Goal: Task Accomplishment & Management: Manage account settings

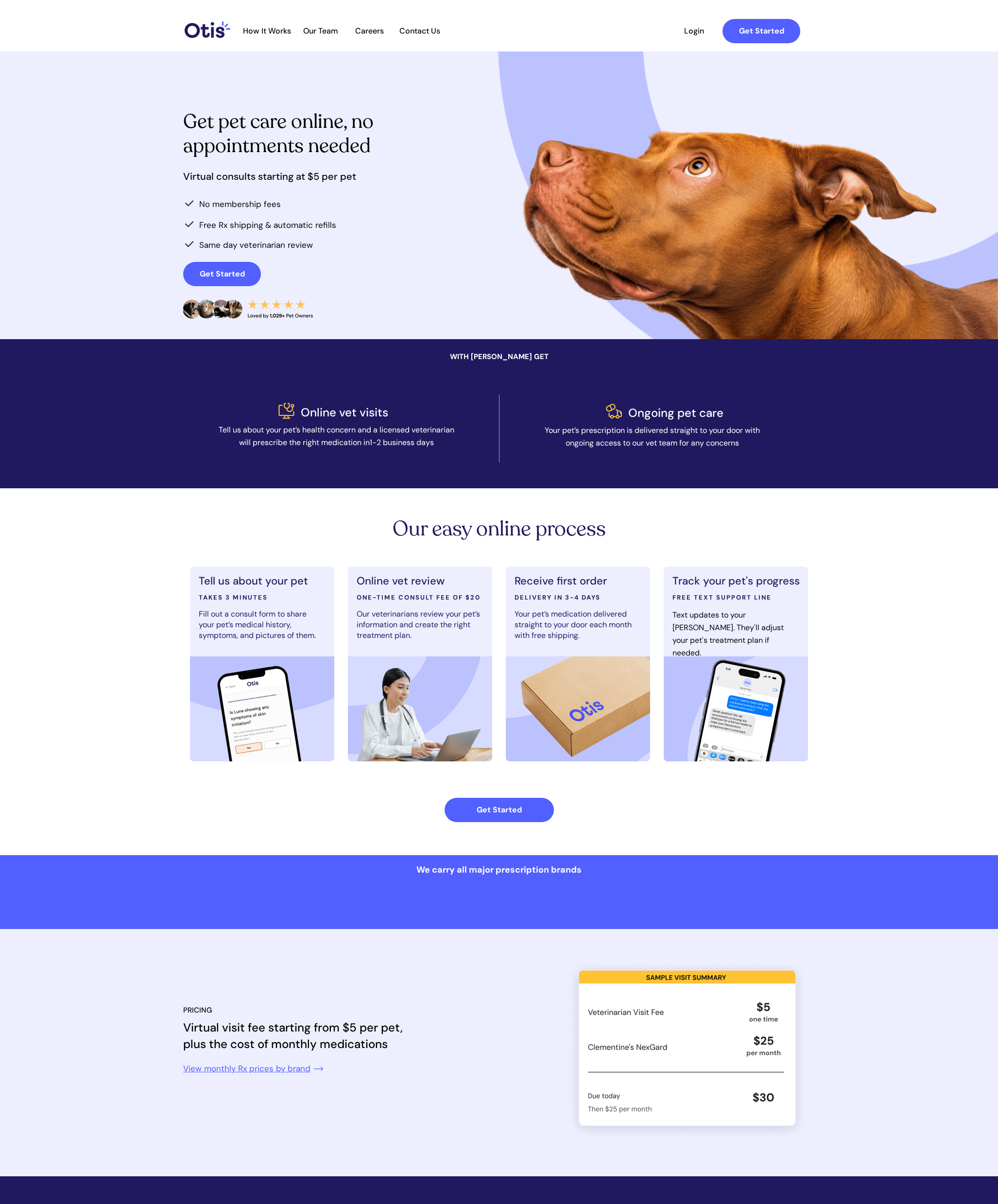
click at [393, 27] on span "Login" at bounding box center [694, 30] width 45 height 9
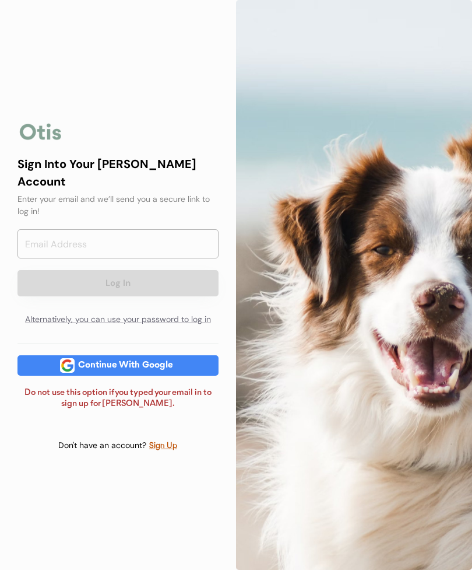
click at [65, 234] on input "email" at bounding box center [117, 243] width 201 height 29
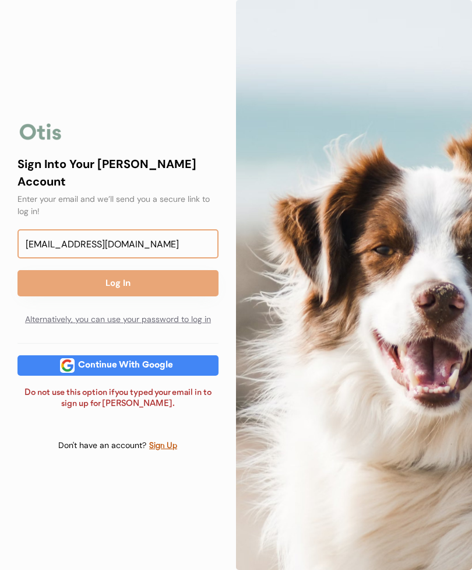
type input "stillhippi@comcast.net"
click at [80, 272] on button "Log In" at bounding box center [117, 283] width 201 height 26
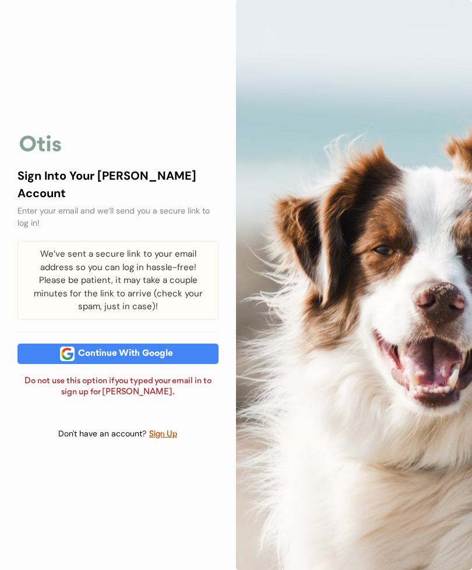
click at [0, 273] on div "Sign Into Your Otis Account Enter your email and we’ll send you a secure link t…" at bounding box center [118, 285] width 236 height 358
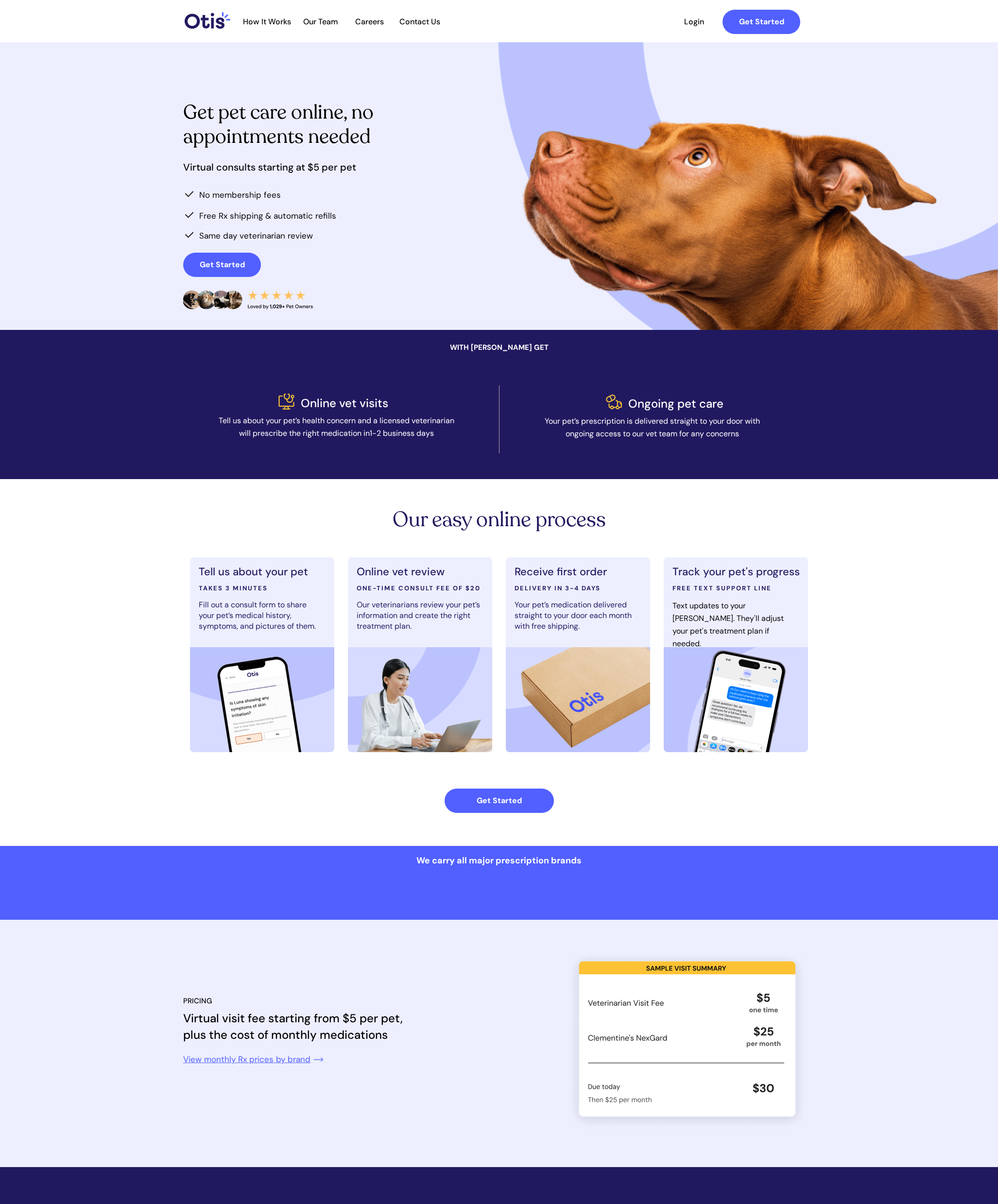
click at [677, 25] on span "Login" at bounding box center [694, 21] width 45 height 9
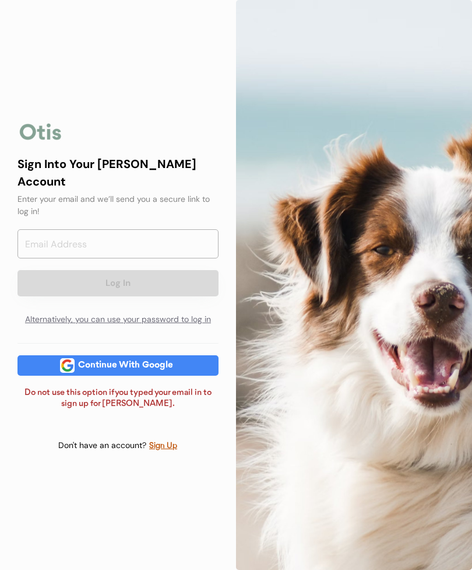
click at [46, 229] on input "email" at bounding box center [117, 243] width 201 height 29
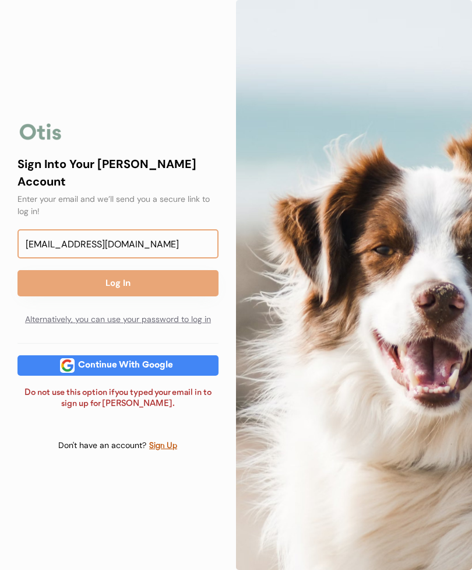
type input "[EMAIL_ADDRESS][DOMAIN_NAME]"
click at [89, 272] on button "Log In" at bounding box center [117, 283] width 201 height 26
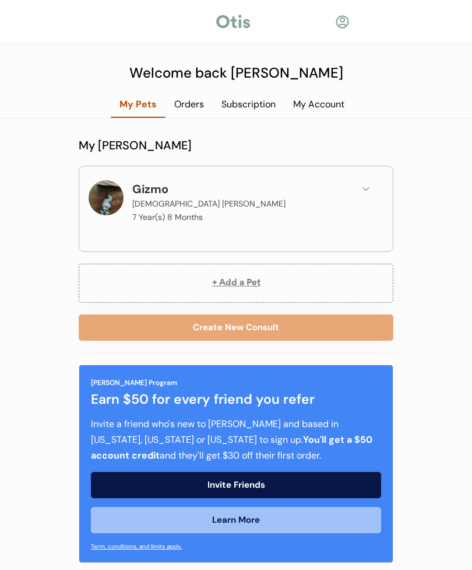
click at [245, 100] on div "Subscription" at bounding box center [249, 104] width 72 height 13
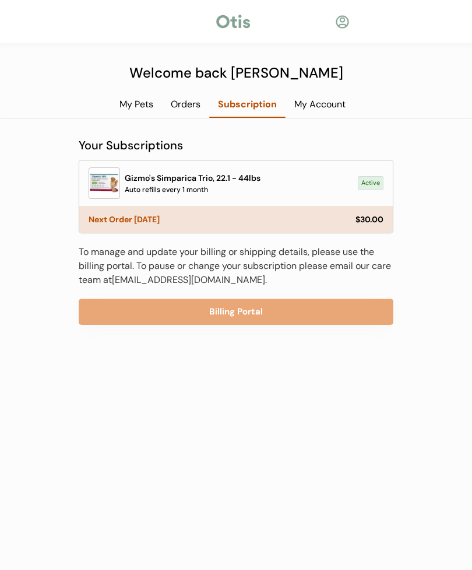
click at [149, 278] on link "[EMAIL_ADDRESS][DOMAIN_NAME]" at bounding box center [188, 279] width 153 height 12
